Goal: Communication & Community: Connect with others

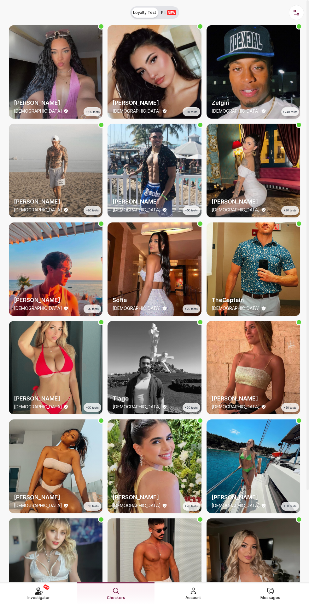
click at [273, 560] on span "Messages" at bounding box center [270, 598] width 20 height 6
